Goal: Task Accomplishment & Management: Use online tool/utility

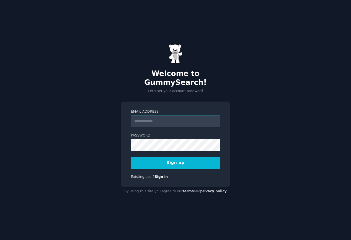
click at [173, 116] on input "Email Address" at bounding box center [175, 121] width 89 height 12
type input "**********"
click at [176, 162] on button "Sign up" at bounding box center [175, 163] width 89 height 12
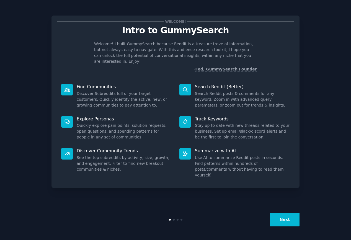
click at [283, 219] on button "Next" at bounding box center [285, 220] width 30 height 14
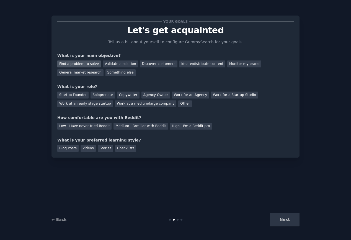
click at [79, 63] on div "Find a problem to solve" at bounding box center [79, 63] width 44 height 7
click at [125, 66] on div "Validate a solution" at bounding box center [120, 63] width 35 height 7
click at [75, 63] on div "Find a problem to solve" at bounding box center [79, 63] width 44 height 7
click at [103, 95] on div "Solopreneur" at bounding box center [103, 94] width 24 height 7
click at [83, 124] on div "Low - Have never tried Reddit" at bounding box center [84, 126] width 54 height 7
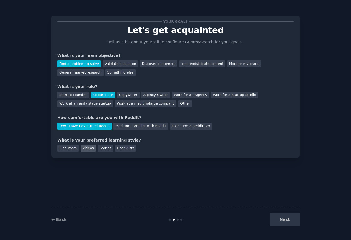
click at [85, 148] on div "Videos" at bounding box center [88, 148] width 15 height 7
click at [287, 220] on button "Next" at bounding box center [285, 220] width 30 height 14
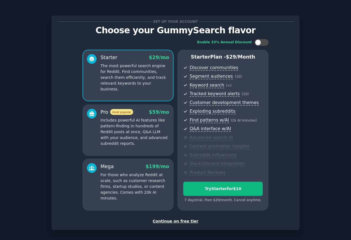
click at [180, 222] on div "Continue on free tier" at bounding box center [175, 221] width 237 height 6
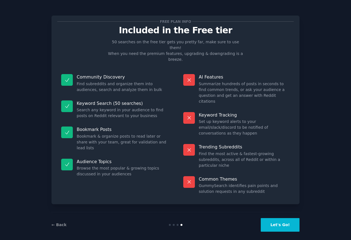
click at [285, 218] on button "Let's Go!" at bounding box center [280, 225] width 39 height 14
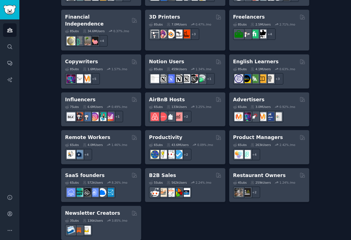
scroll to position [400, 0]
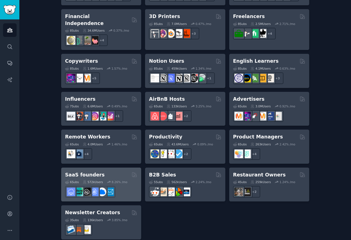
type input "LEARN ENGLISH"
click at [106, 180] on div "6 Sub s 572k Users 8.26 % /mo" at bounding box center [101, 182] width 72 height 4
